Goal: Task Accomplishment & Management: Complete application form

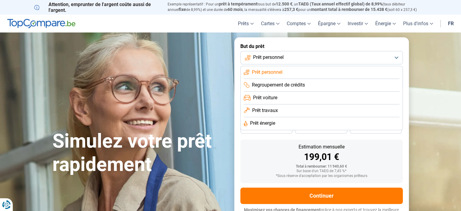
click at [277, 113] on span "Prêt travaux" at bounding box center [265, 110] width 26 height 7
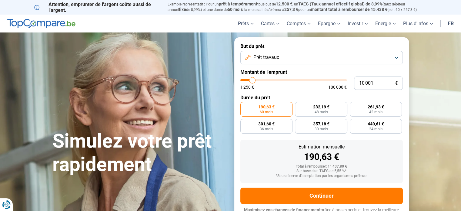
scroll to position [8, 0]
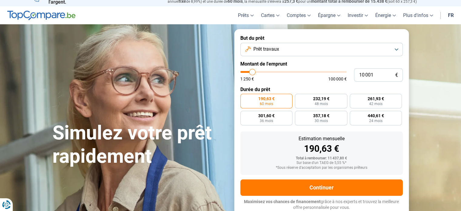
type input "12 000"
type input "12000"
type input "12 500"
type input "12500"
type input "13 250"
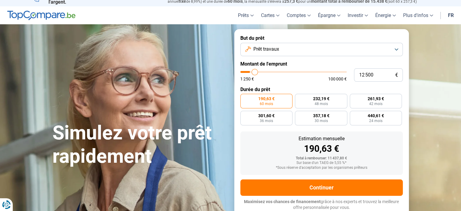
type input "13250"
type input "14 500"
type input "14500"
type input "16 000"
type input "16000"
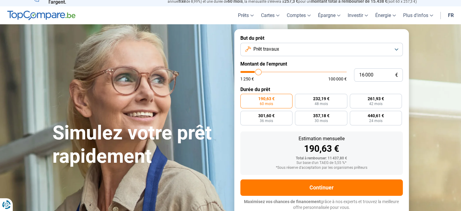
type input "17 500"
type input "17500"
type input "19 500"
type input "19500"
type input "22 750"
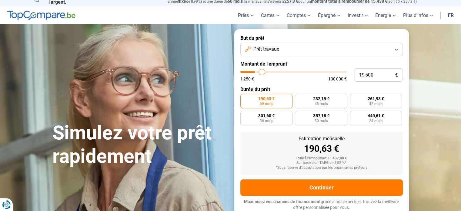
type input "22750"
type input "24 500"
type input "24500"
type input "25 750"
type input "25750"
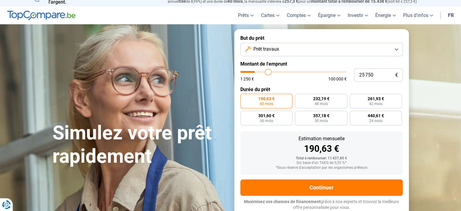
type input "26 250"
type input "26250"
type input "26 500"
type input "26500"
type input "27 000"
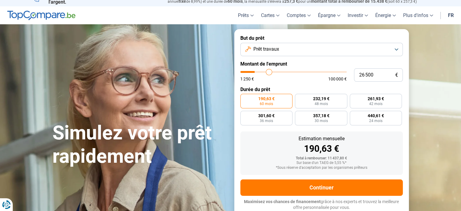
type input "27000"
type input "27 500"
type input "27500"
type input "28 000"
type input "28000"
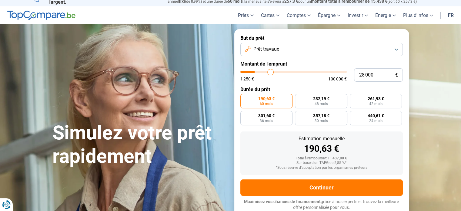
type input "28 250"
type input "28250"
type input "28 500"
type input "28500"
type input "28 750"
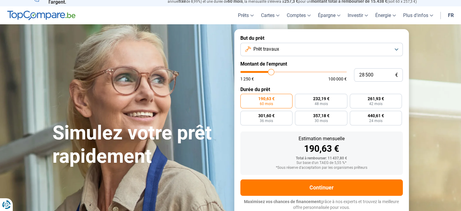
type input "28750"
type input "29 000"
type input "29000"
type input "29 750"
type input "29750"
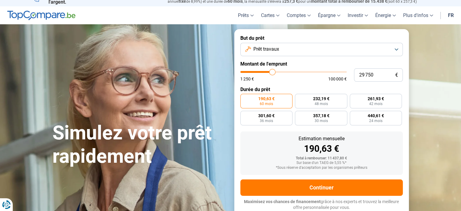
type input "30 500"
type input "30500"
type input "30 750"
type input "30750"
type input "31 250"
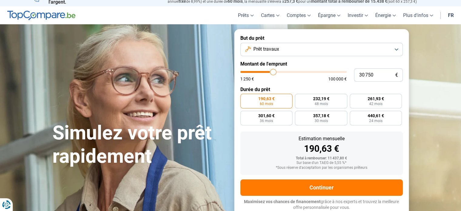
type input "31250"
type input "31 500"
type input "31500"
type input "31 750"
type input "31750"
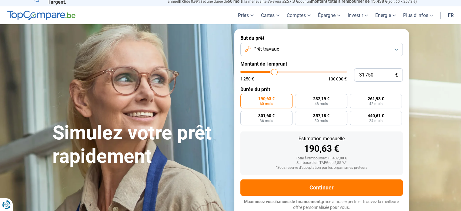
type input "32 000"
type input "32000"
type input "32 250"
type input "32250"
type input "32 750"
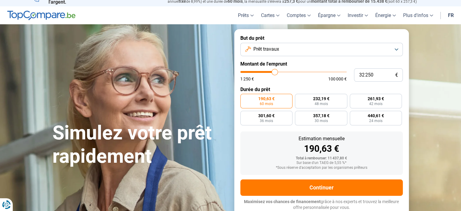
type input "32750"
type input "33 000"
type input "33000"
type input "32 750"
type input "32750"
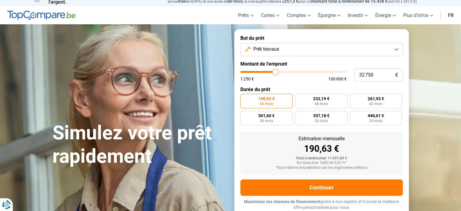
type input "32 500"
type input "32500"
type input "32 250"
type input "32250"
type input "32 000"
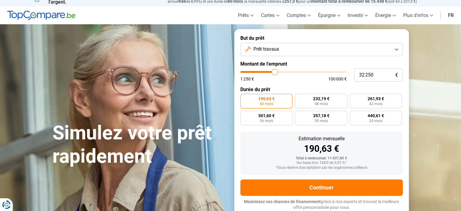
type input "32000"
type input "31 750"
type input "31750"
type input "31 500"
type input "31500"
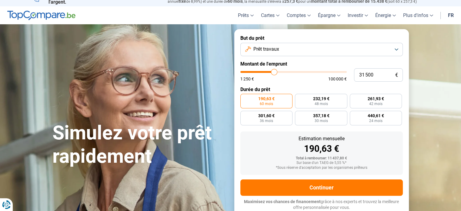
type input "31 250"
type input "31250"
type input "31 000"
type input "31000"
type input "30 750"
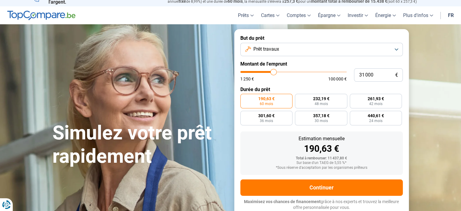
type input "30750"
type input "30 250"
type input "30250"
type input "30 000"
type input "30000"
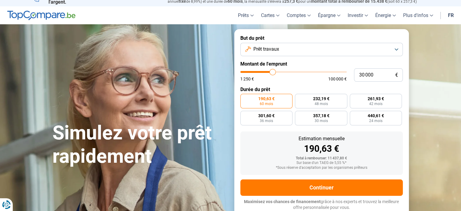
type input "29 750"
type input "29750"
type input "29 250"
type input "29250"
type input "29 000"
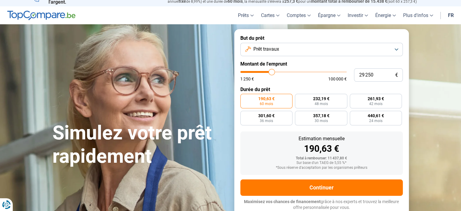
type input "29000"
type input "28 750"
type input "28750"
type input "28 500"
type input "28500"
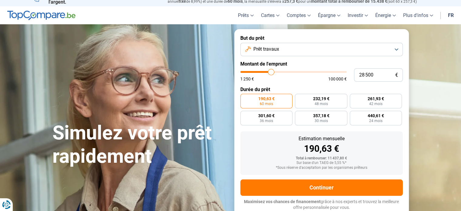
type input "28 250"
type input "28250"
type input "28 000"
type input "28000"
type input "27 750"
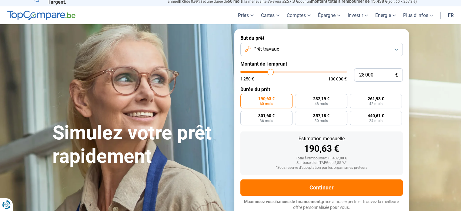
type input "27750"
type input "27 500"
type input "27500"
type input "27 250"
type input "27250"
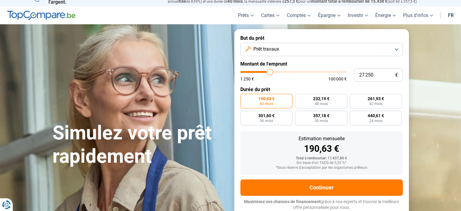
type input "27 000"
type input "27000"
type input "26 750"
type input "26750"
type input "26 500"
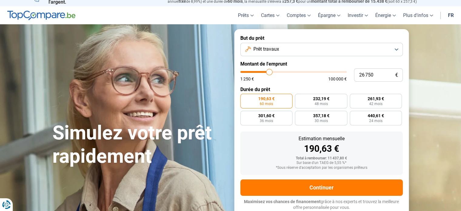
type input "26500"
type input "26 250"
type input "26250"
type input "26 000"
type input "26000"
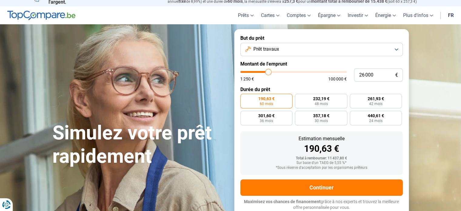
type input "25 750"
type input "25750"
type input "25 500"
type input "25500"
type input "25 250"
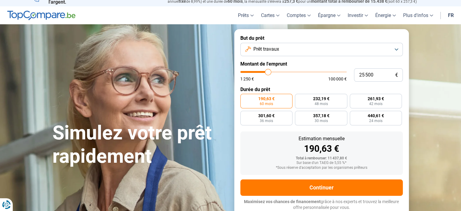
type input "25250"
type input "25 000"
drag, startPoint x: 257, startPoint y: 72, endPoint x: 267, endPoint y: 75, distance: 10.6
type input "25000"
click at [267, 73] on input "range" at bounding box center [293, 72] width 106 height 2
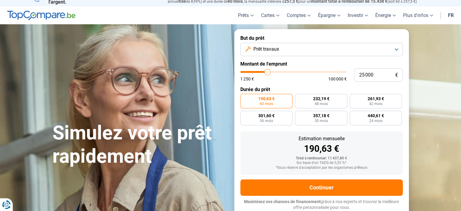
radio input "false"
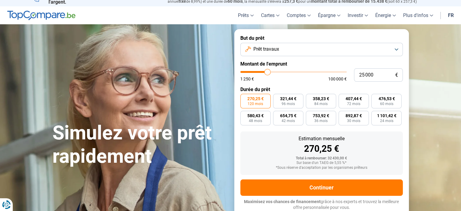
click at [253, 101] on span "270,25 €" at bounding box center [255, 98] width 16 height 4
click at [244, 98] on input "270,25 € 120 mois" at bounding box center [242, 96] width 4 height 4
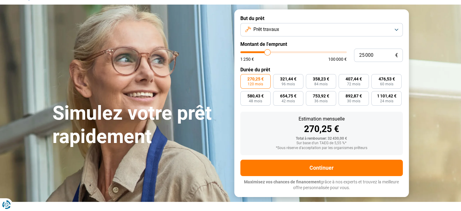
scroll to position [38, 0]
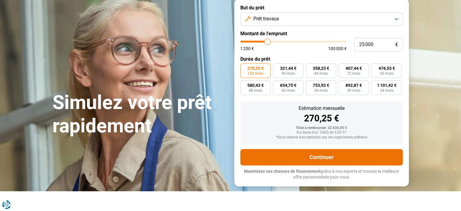
click at [332, 157] on button "Continuer" at bounding box center [321, 157] width 162 height 16
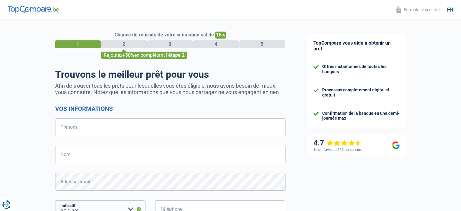
select select "32"
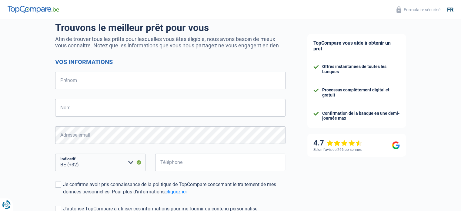
scroll to position [28, 0]
